Goal: Information Seeking & Learning: Learn about a topic

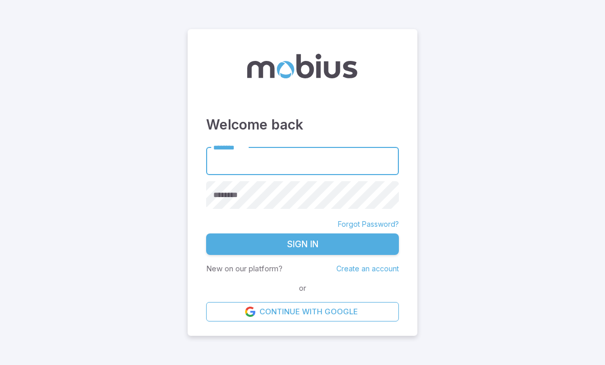
click at [333, 175] on input "********" at bounding box center [302, 161] width 193 height 28
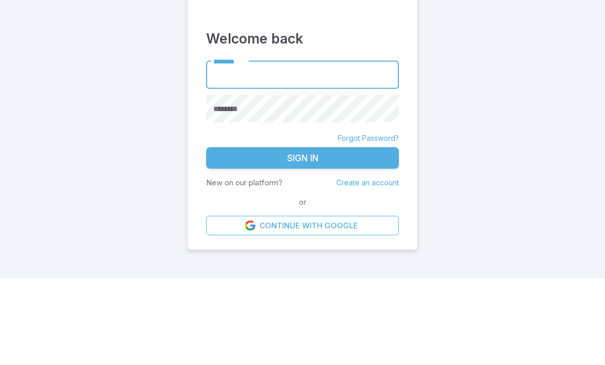
type input "******"
click at [302, 234] on button "Sign In" at bounding box center [302, 245] width 193 height 22
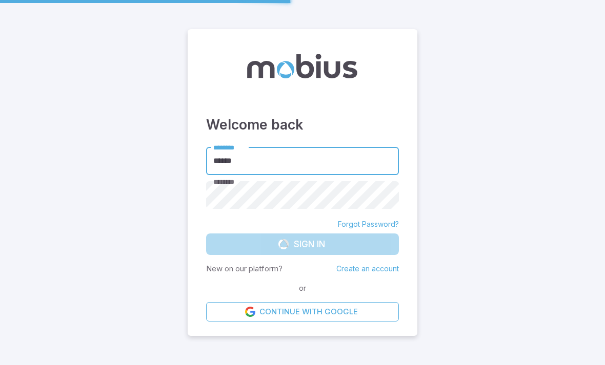
click at [14, 145] on main "Welcome back ******** ****** ******** ******** Forgot Password? Sign In New on …" at bounding box center [302, 182] width 605 height 365
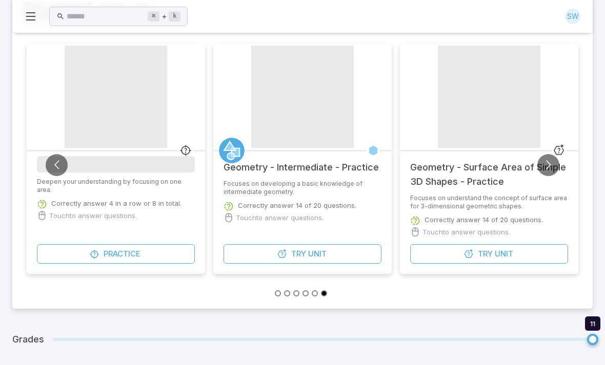
scroll to position [157, 0]
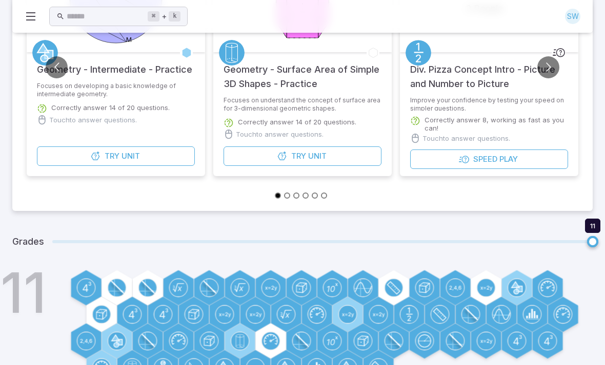
click at [98, 310] on icon at bounding box center [101, 315] width 10 height 10
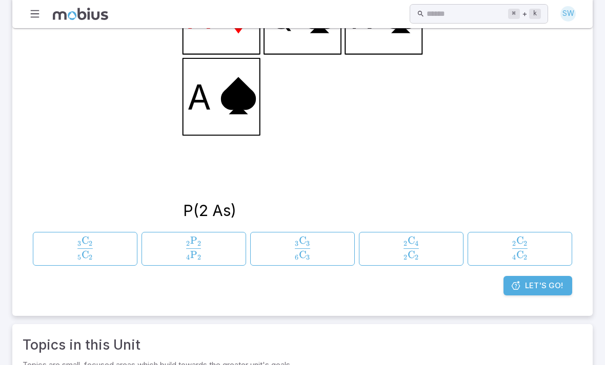
scroll to position [222, 0]
click at [395, 247] on span "2 ​ C 2 ​ 2 ​ C 4 ​ ​" at bounding box center [411, 248] width 90 height 23
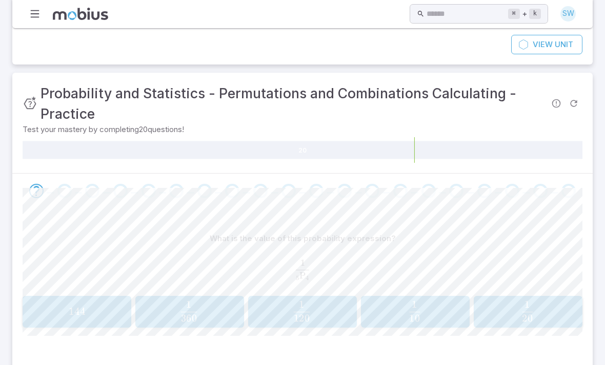
scroll to position [120, 0]
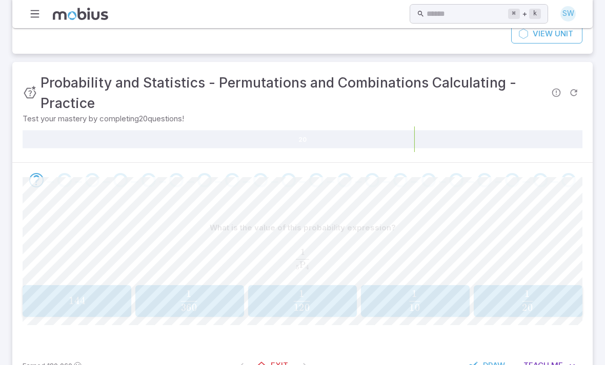
click at [545, 365] on span "Teach" at bounding box center [536, 365] width 26 height 11
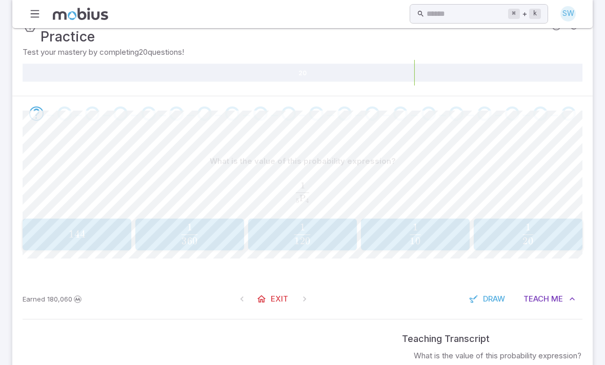
scroll to position [186, 0]
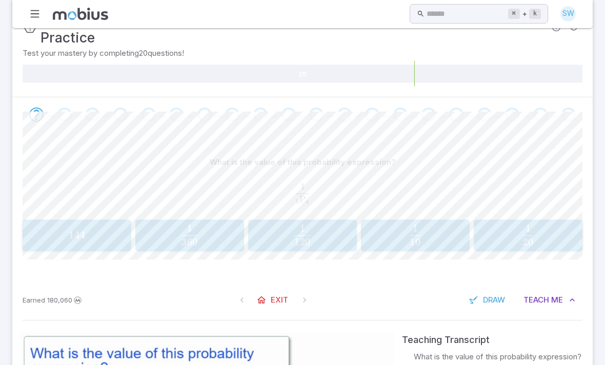
click at [302, 205] on span "button" at bounding box center [302, 205] width 16 height 0
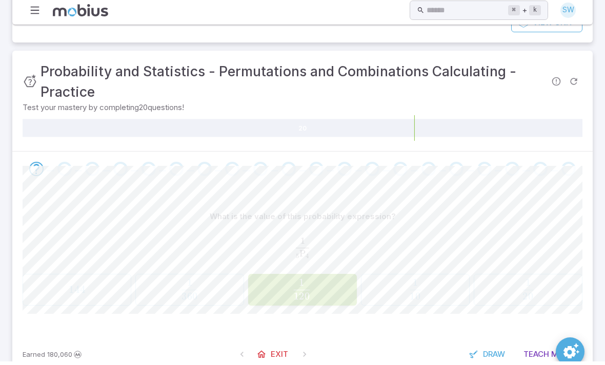
scroll to position [120, 0]
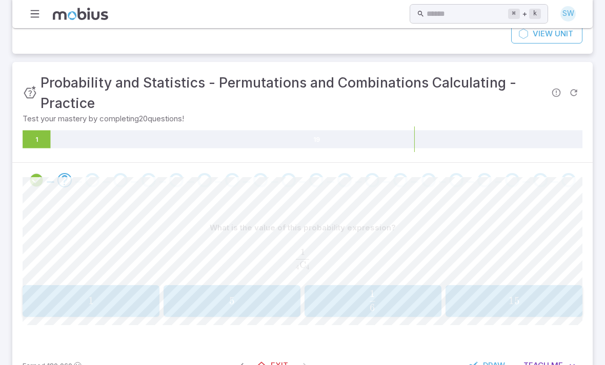
click at [194, 298] on span "5" at bounding box center [232, 301] width 130 height 13
click at [476, 305] on span "120 1 ​" at bounding box center [513, 301] width 123 height 21
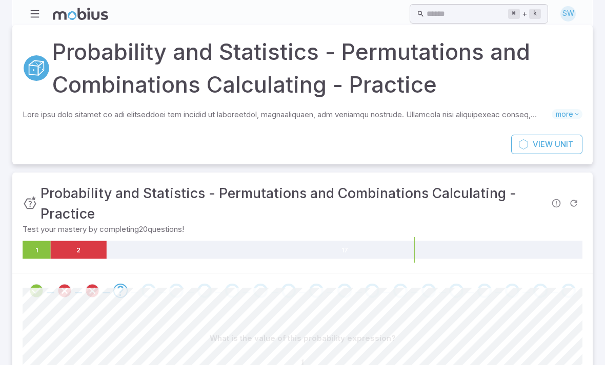
scroll to position [0, 0]
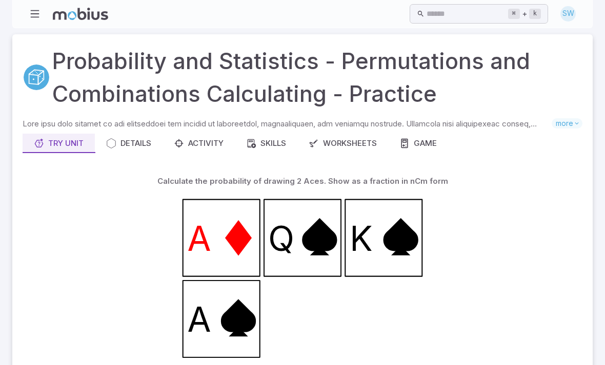
scroll to position [255, 0]
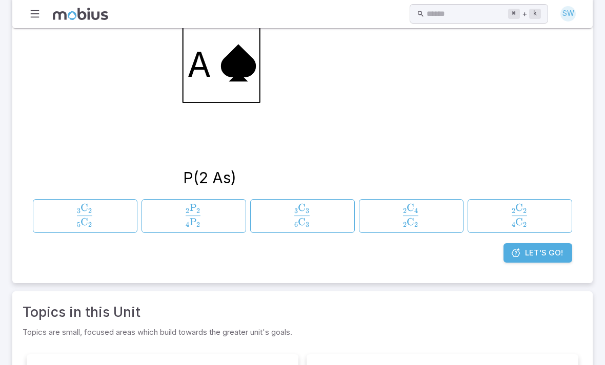
click at [2, 327] on section "Probability and Statistics - Permutations and Combinations Calculating - Practi…" at bounding box center [302, 188] width 605 height 830
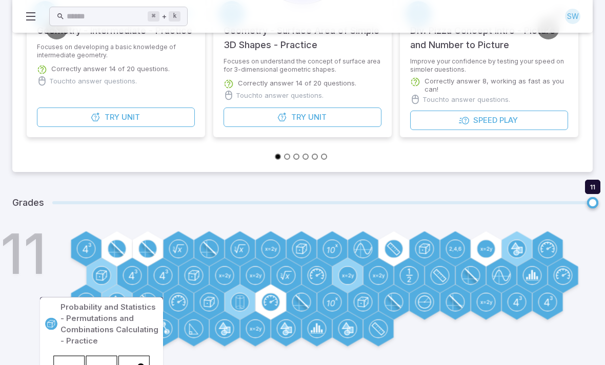
scroll to position [195, 0]
click at [19, 281] on h1 "11" at bounding box center [24, 254] width 46 height 55
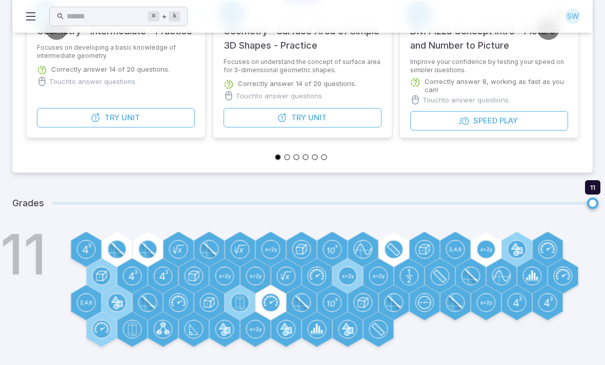
scroll to position [157, 0]
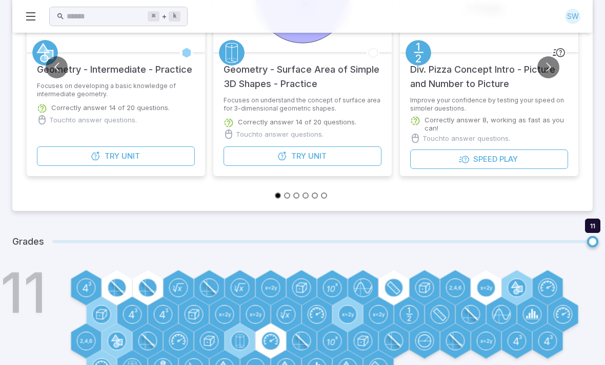
click at [113, 292] on circle at bounding box center [116, 287] width 17 height 17
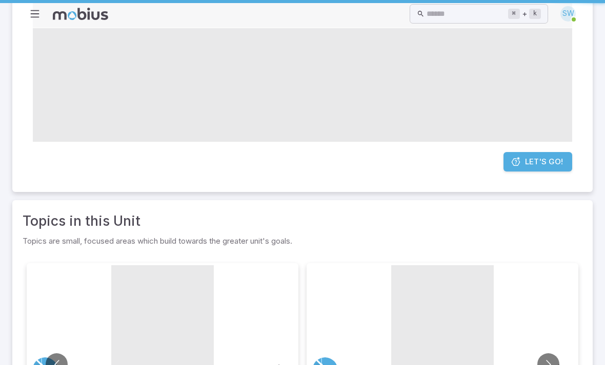
scroll to position [0, 0]
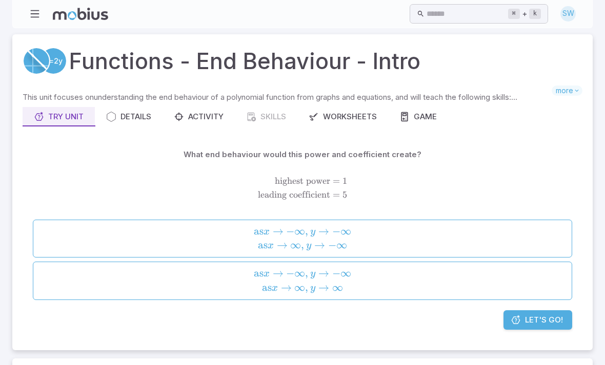
click at [84, 280] on span "as x → − ∞ , y → − ∞ as x → ∞ , y → ∞" at bounding box center [302, 281] width 532 height 28
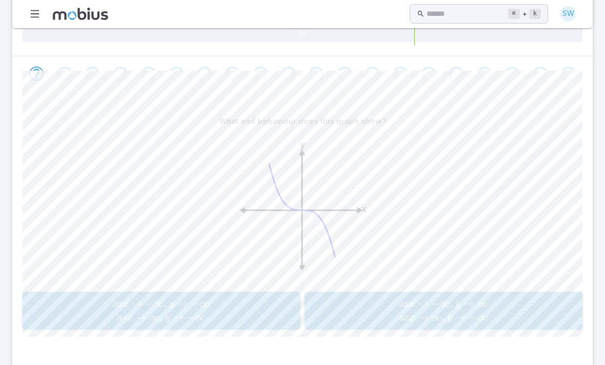
scroll to position [181, 0]
click at [82, 310] on span "as x → − ∞ , y → − ∞ as x → ∞ , y → − ∞" at bounding box center [161, 309] width 271 height 28
click at [71, 297] on span "as x → − ∞ , y → − ∞ as x → ∞ , y → ∞" at bounding box center [161, 309] width 271 height 28
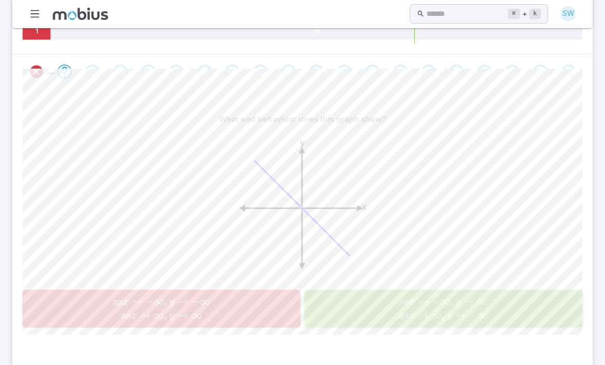
click at [65, 292] on button "as x → − ∞ , y → − ∞ as x → ∞ , y → ∞ \text{as }x \rightarrow -\infty , y \righ…" at bounding box center [162, 309] width 278 height 38
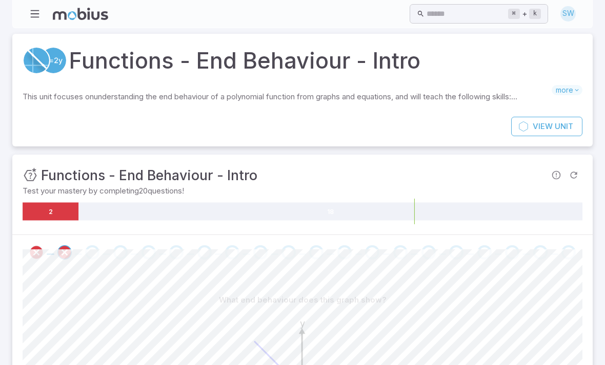
scroll to position [0, 0]
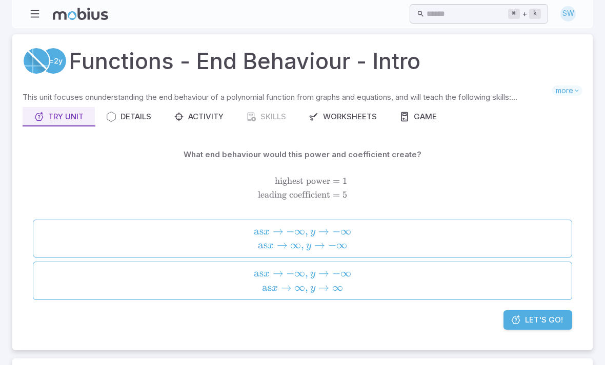
scroll to position [33, 0]
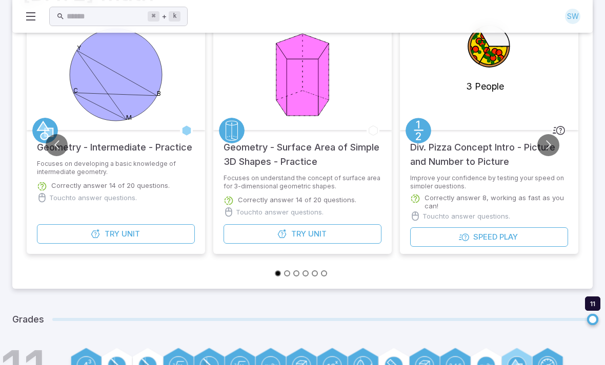
scroll to position [74, 0]
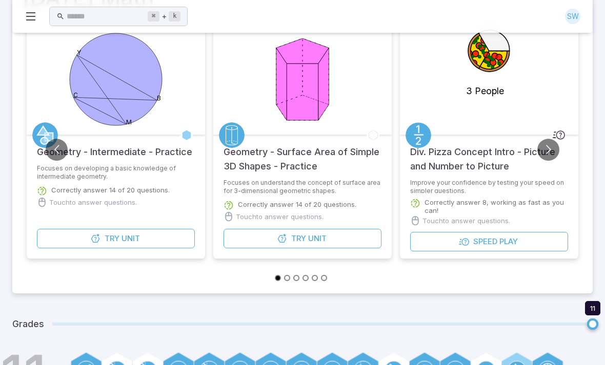
click at [80, 236] on button "Try Unit" at bounding box center [116, 238] width 158 height 19
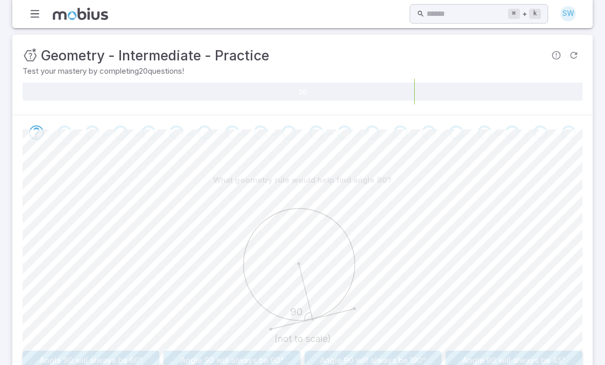
scroll to position [169, 0]
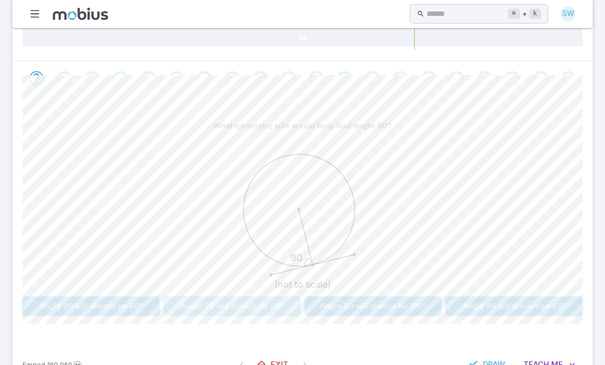
click at [174, 305] on button "Angle 90 will always be 90°" at bounding box center [232, 306] width 137 height 19
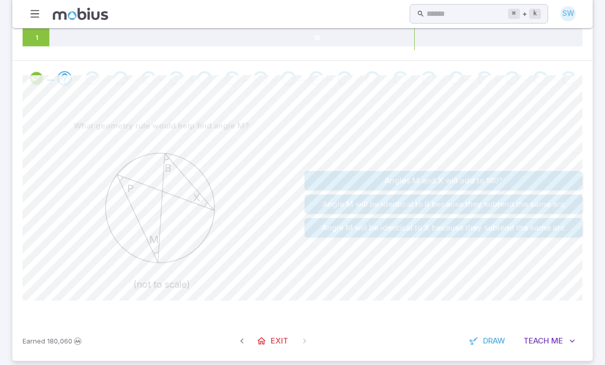
scroll to position [145, 0]
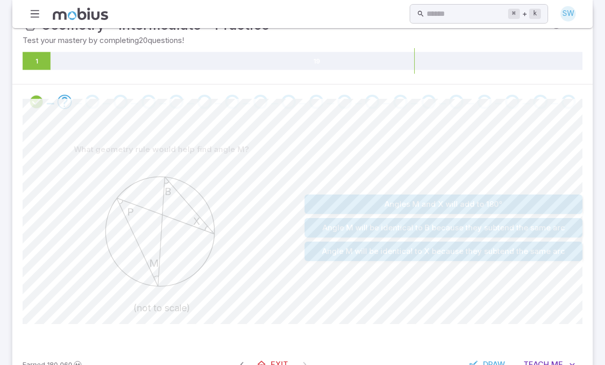
click at [376, 228] on button "Angle M will be identical to B because they subtend the same arc" at bounding box center [443, 227] width 278 height 19
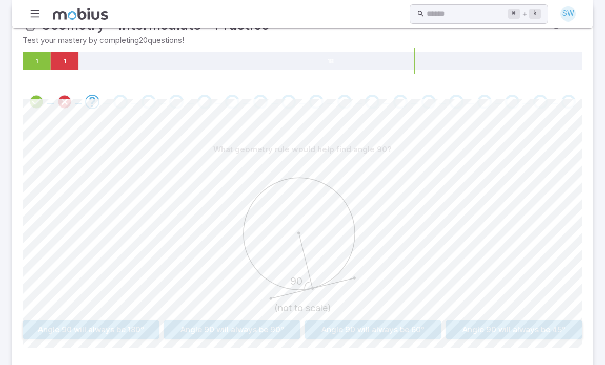
click at [272, 331] on button "Angle 90 will always be 90°" at bounding box center [232, 329] width 137 height 19
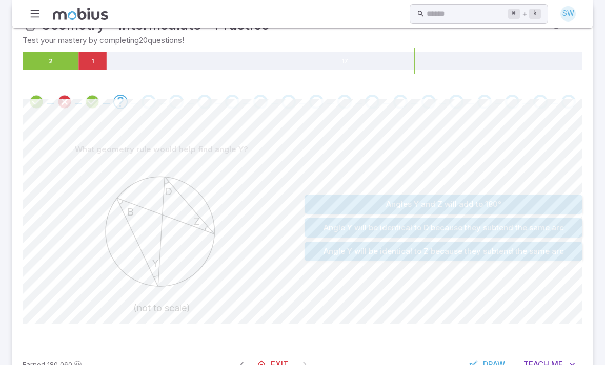
click at [69, 97] on icon "Review your answer" at bounding box center [64, 101] width 15 height 15
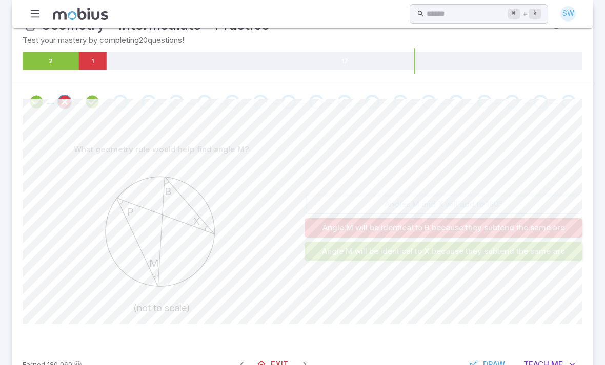
click at [96, 106] on icon "Review your answer" at bounding box center [92, 101] width 15 height 15
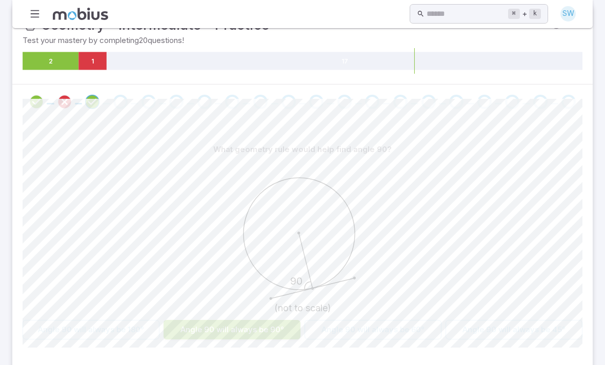
click at [116, 103] on div "Go to the next question" at bounding box center [120, 102] width 14 height 14
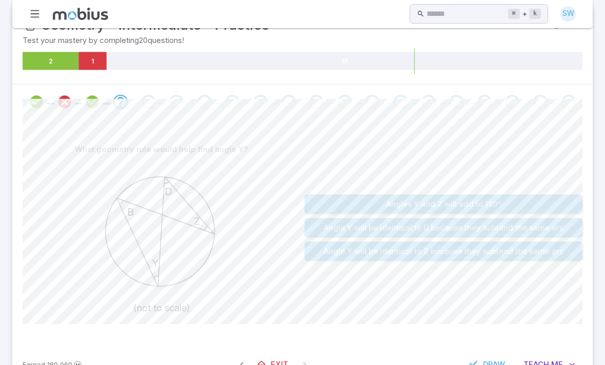
click at [396, 252] on button "Angle Y will be identical to Z because they subtend the same arc" at bounding box center [443, 251] width 278 height 19
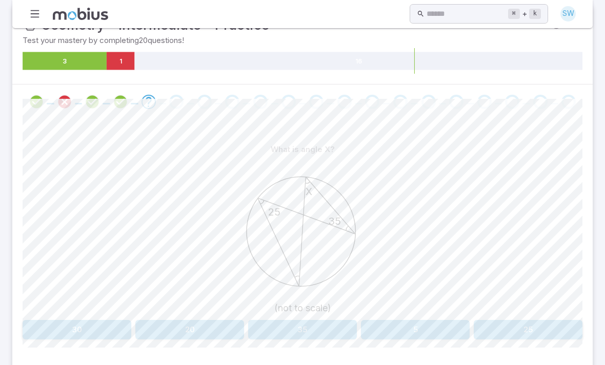
click at [516, 324] on button "25" at bounding box center [528, 329] width 109 height 19
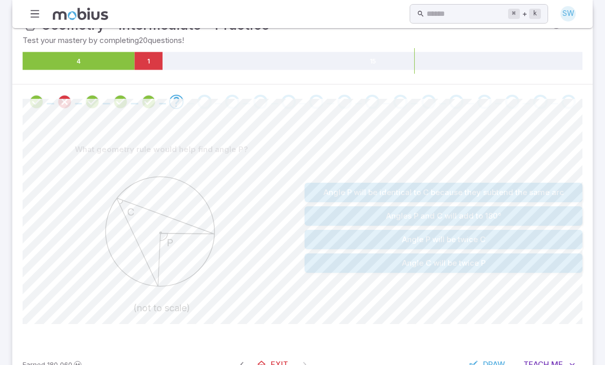
click at [454, 243] on button "Angle P will be twice C" at bounding box center [443, 239] width 278 height 19
click at [462, 218] on button "Length YB will be identical to CN" at bounding box center [443, 216] width 278 height 19
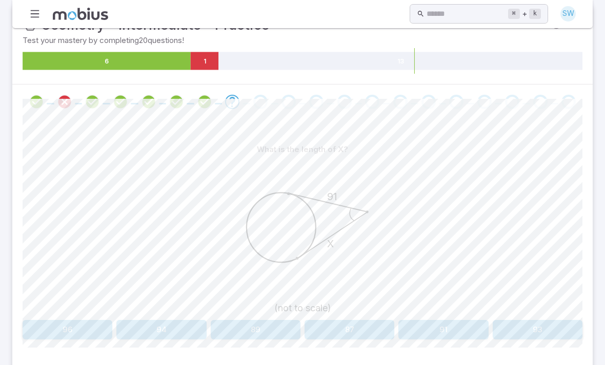
click at [455, 327] on button "91" at bounding box center [443, 329] width 90 height 19
click at [478, 321] on button "Angles N and Y are identical" at bounding box center [513, 329] width 137 height 19
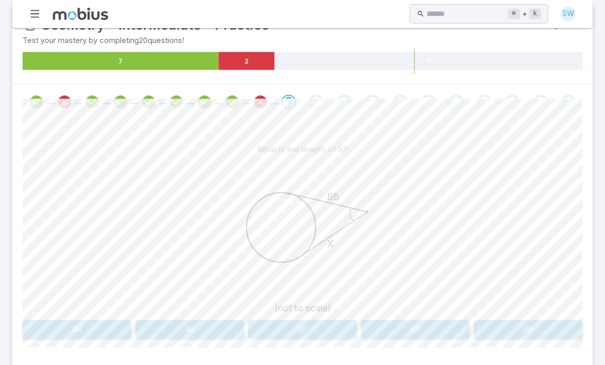
click at [219, 321] on button "86" at bounding box center [189, 329] width 109 height 19
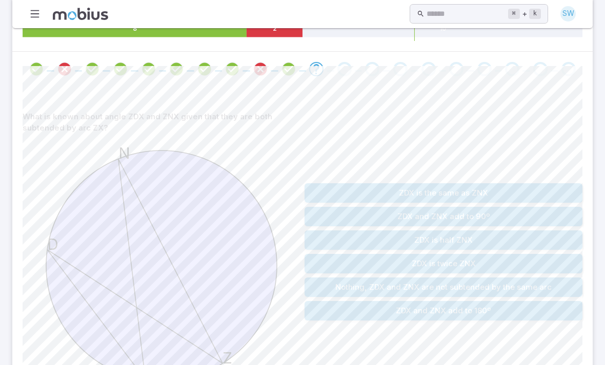
scroll to position [187, 0]
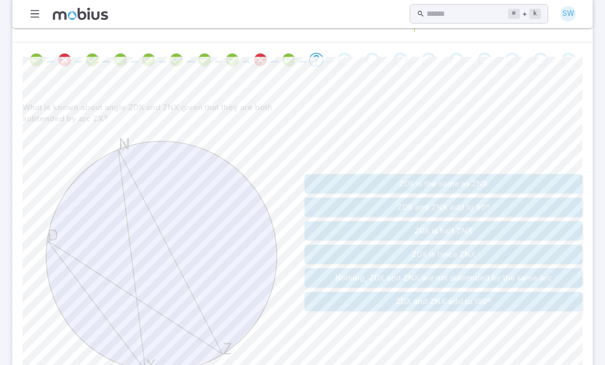
click at [371, 179] on button "ZDX is the same as ZNX" at bounding box center [443, 184] width 278 height 19
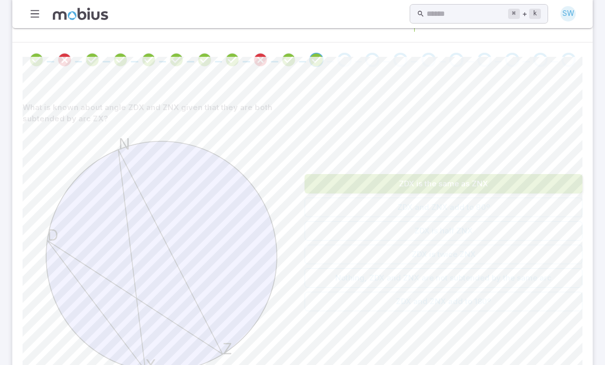
scroll to position [169, 0]
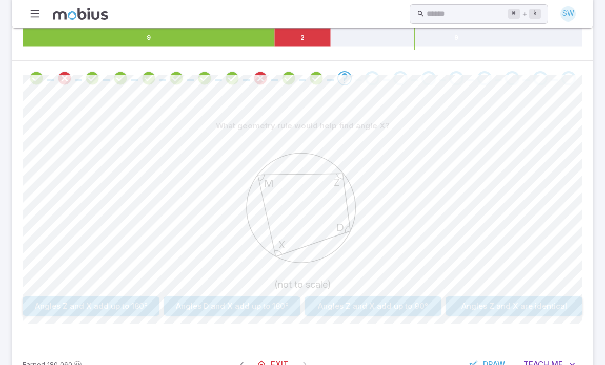
click at [121, 299] on button "Angles Z and X add up to 180°" at bounding box center [91, 306] width 137 height 19
click at [271, 306] on button "85" at bounding box center [302, 306] width 109 height 19
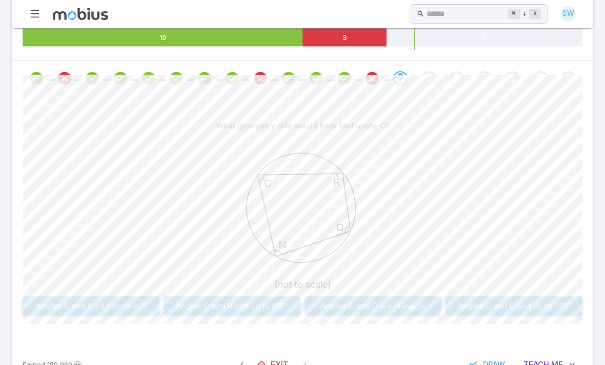
click at [512, 308] on button "Angles C and D add up to 180°" at bounding box center [513, 306] width 137 height 19
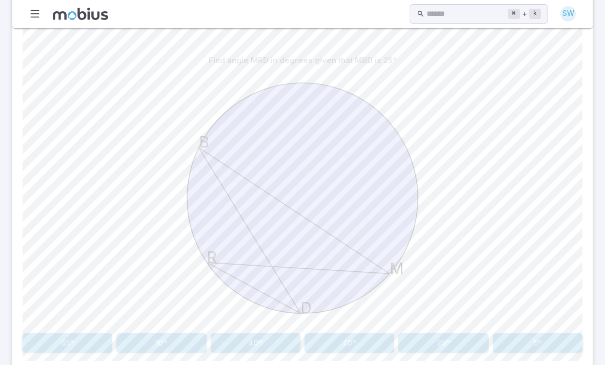
scroll to position [234, 0]
click at [446, 347] on button "25º" at bounding box center [443, 343] width 90 height 19
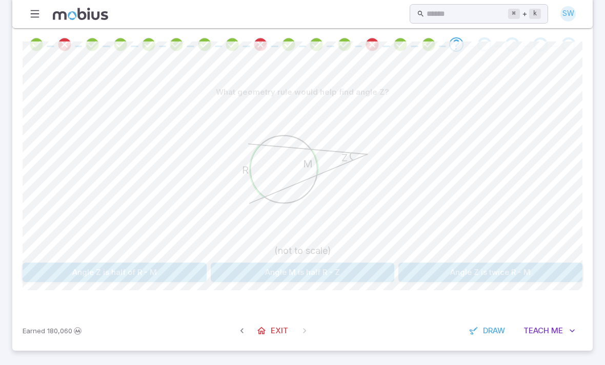
scroll to position [169, 0]
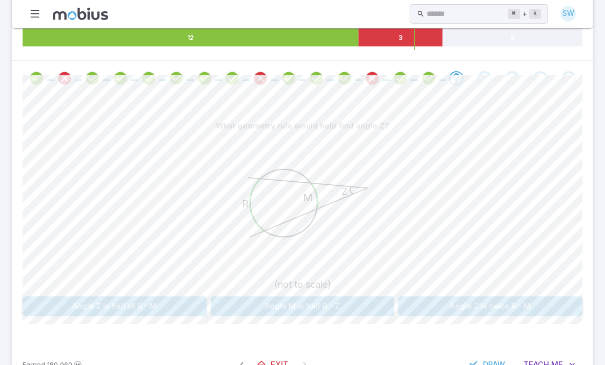
click at [181, 302] on button "Angle Z is half of R - M" at bounding box center [115, 306] width 184 height 19
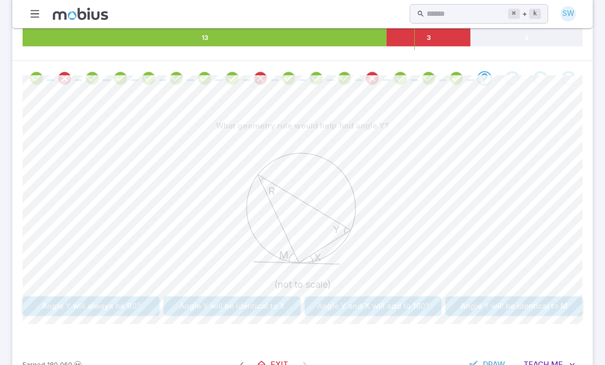
click at [341, 292] on div "What geometry rule would help find angle Y? R M Y X (not to scale) Angle Y will…" at bounding box center [303, 216] width 560 height 200
click at [340, 292] on div "What geometry rule would help find angle Y? R M Y X (not to scale) Angle Y will…" at bounding box center [303, 216] width 560 height 200
click at [332, 313] on button "Angle Y and X will add to 180°" at bounding box center [372, 306] width 137 height 19
click at [360, 312] on button "Angle Y is twice P - D" at bounding box center [303, 306] width 184 height 19
click at [434, 300] on button "70" at bounding box center [443, 306] width 90 height 19
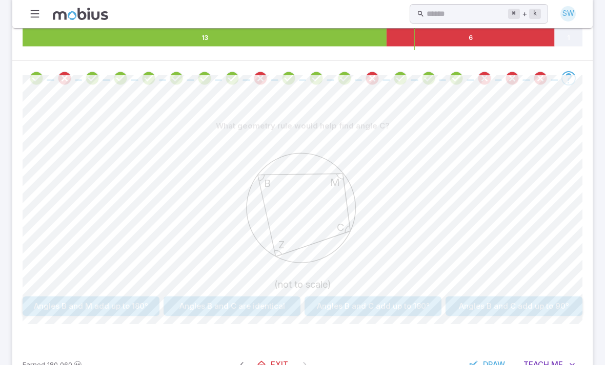
click at [370, 309] on button "Angles B and C add up to 180°" at bounding box center [372, 306] width 137 height 19
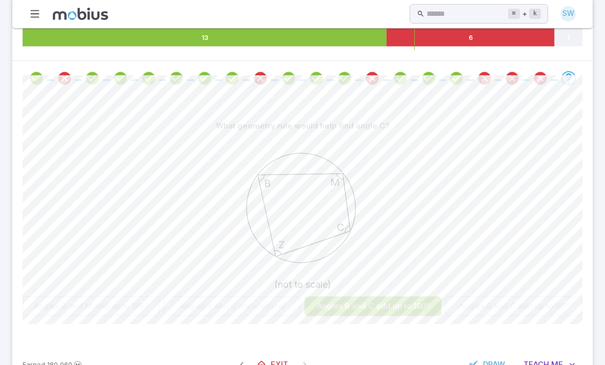
scroll to position [0, 0]
